Goal: Task Accomplishment & Management: Use online tool/utility

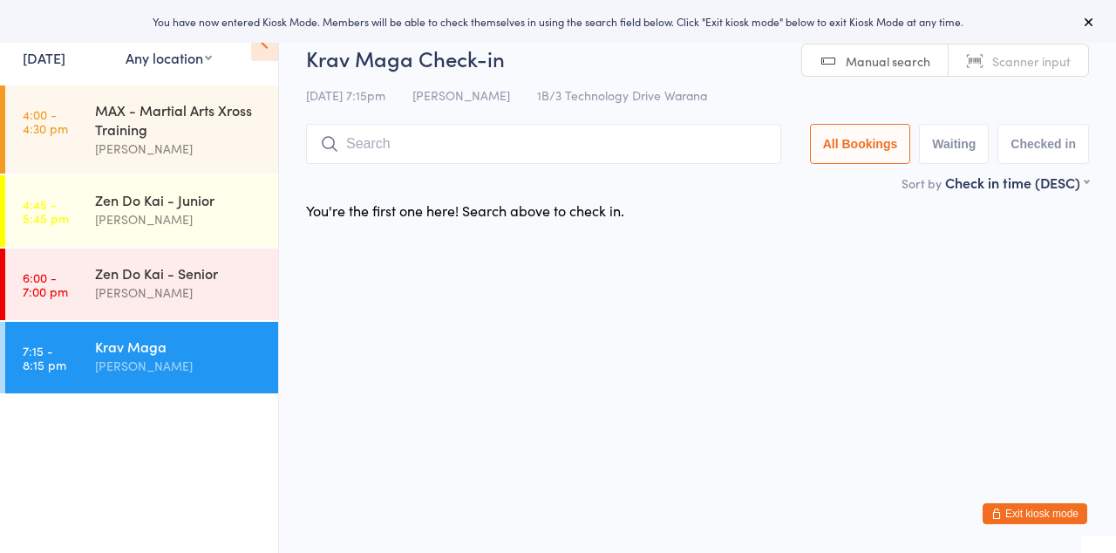
click at [207, 292] on div "[PERSON_NAME]" at bounding box center [179, 293] width 168 height 20
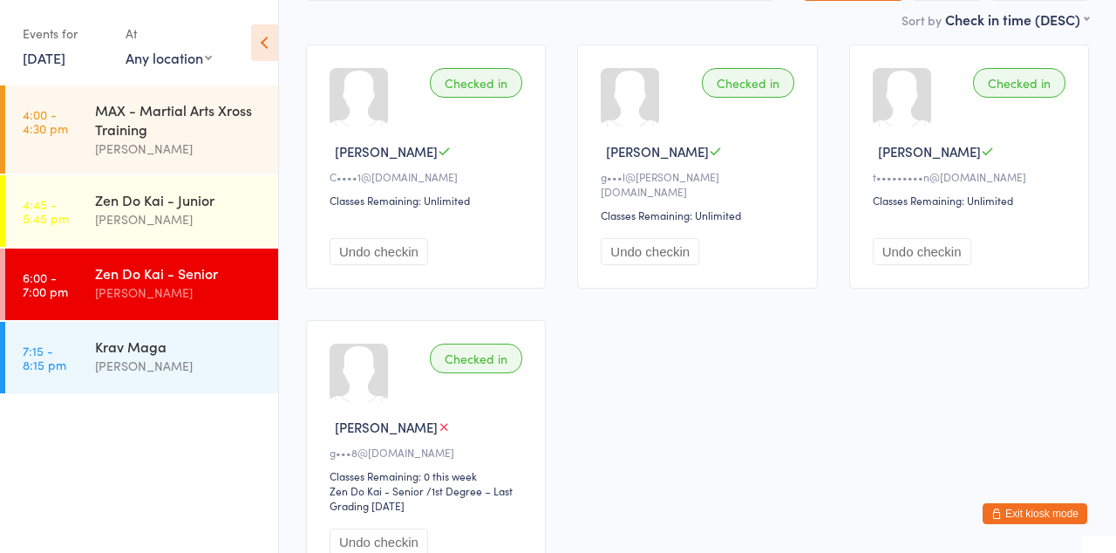
scroll to position [164, 0]
click at [181, 366] on div "[PERSON_NAME]" at bounding box center [179, 366] width 168 height 20
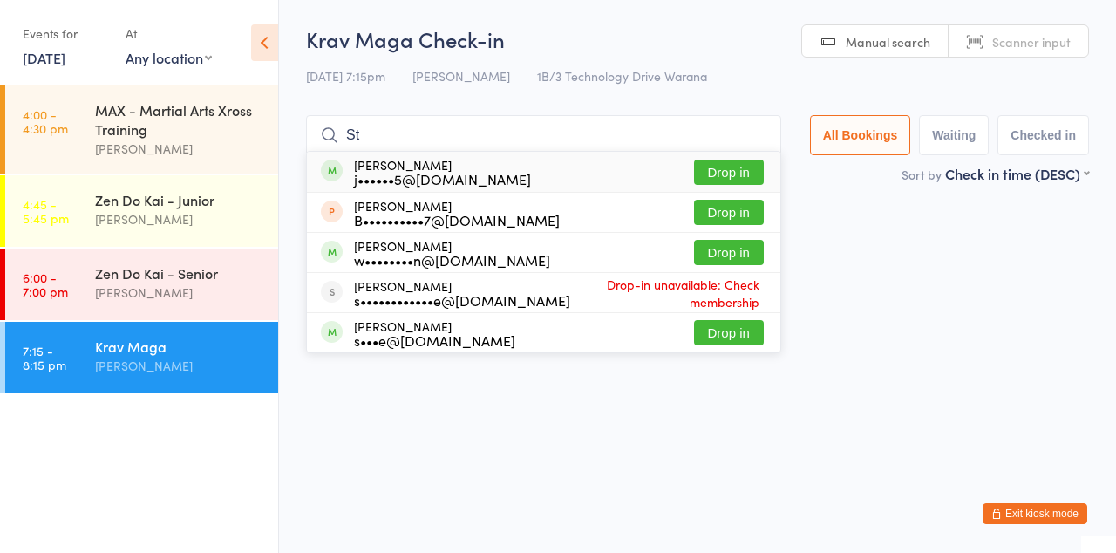
type input "S"
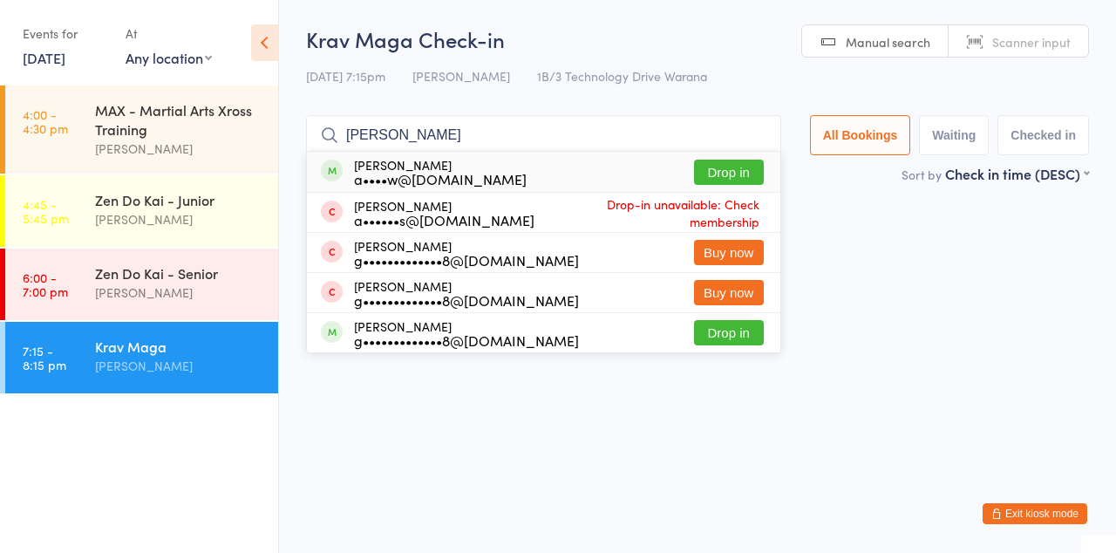
type input "Andrew"
click at [748, 176] on button "Drop in" at bounding box center [729, 172] width 70 height 25
